Goal: Transaction & Acquisition: Purchase product/service

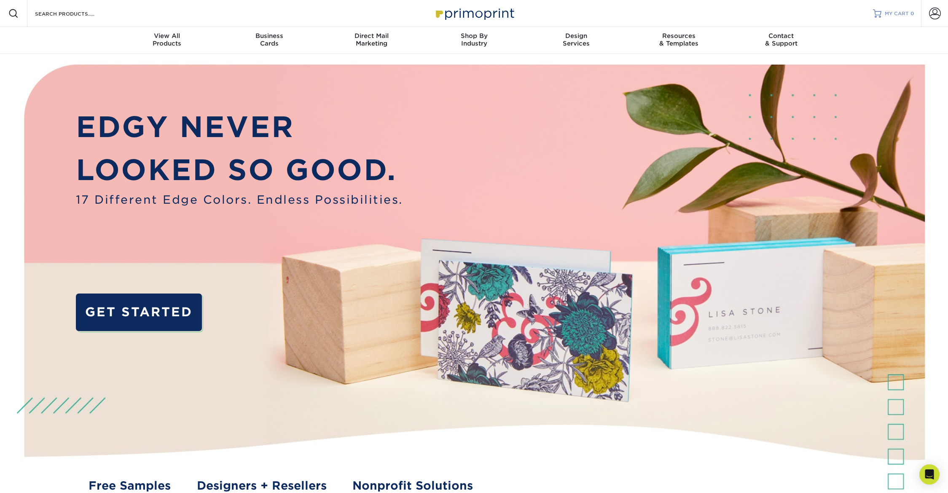
click at [886, 14] on span "MY CART" at bounding box center [896, 13] width 24 height 7
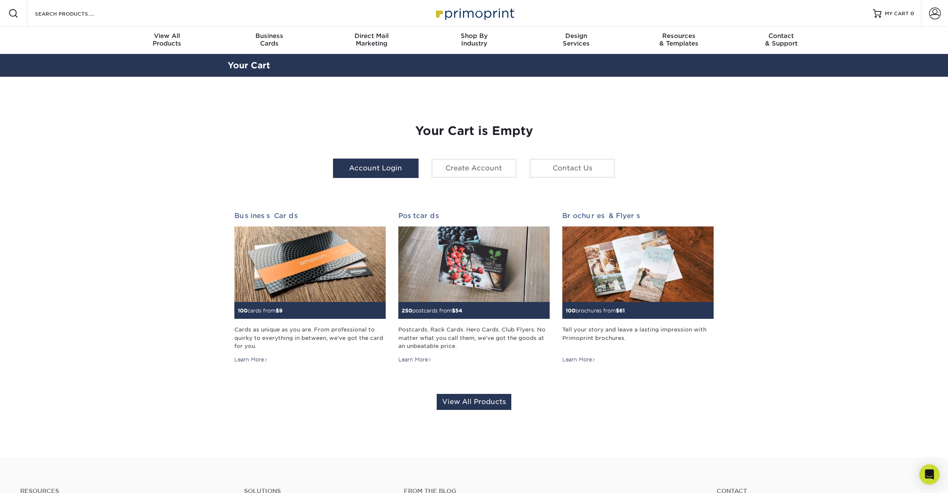
click at [386, 173] on link "Account Login" at bounding box center [376, 167] width 86 height 19
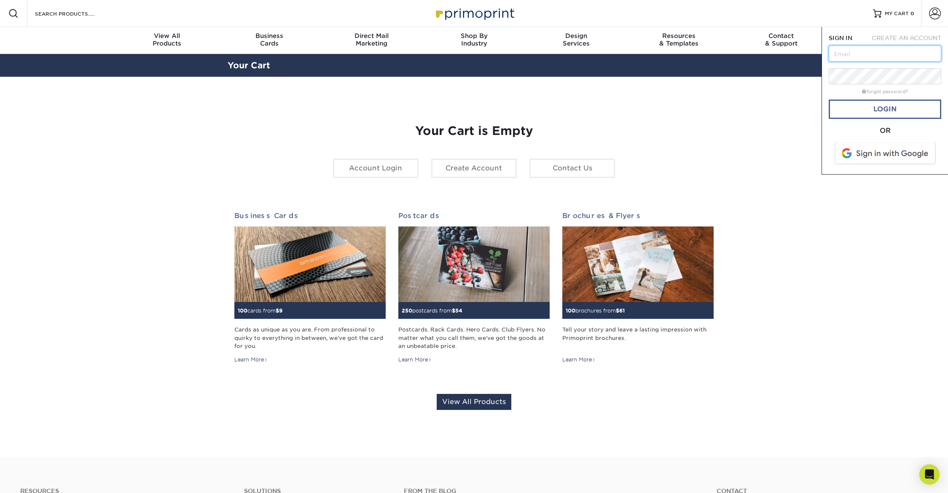
type input "[PERSON_NAME][EMAIL_ADDRESS][PERSON_NAME][DOMAIN_NAME]"
click at [897, 107] on link "Login" at bounding box center [884, 108] width 113 height 19
